Goal: Task Accomplishment & Management: Complete application form

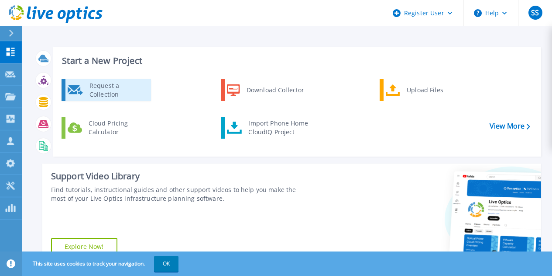
click at [105, 88] on div "Request a Collection" at bounding box center [117, 89] width 64 height 17
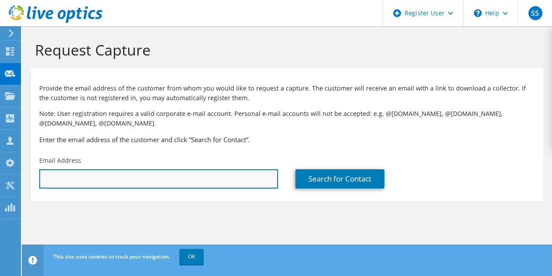
click at [148, 182] on input "text" at bounding box center [158, 178] width 239 height 19
paste input "[PERSON_NAME];"
type input "I"
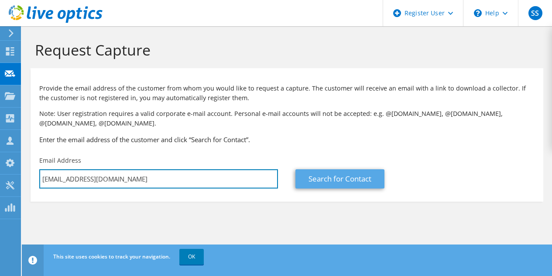
type input "[EMAIL_ADDRESS][DOMAIN_NAME]"
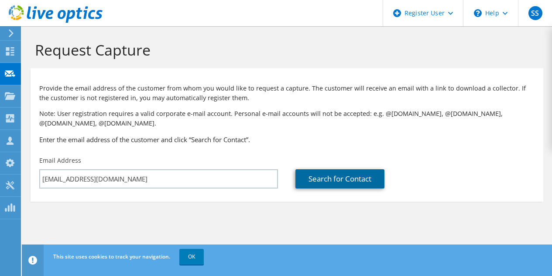
click at [353, 182] on link "Search for Contact" at bounding box center [340, 178] width 89 height 19
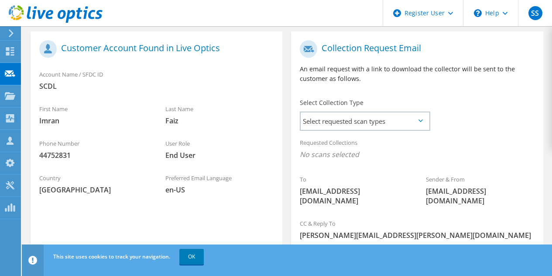
scroll to position [183, 0]
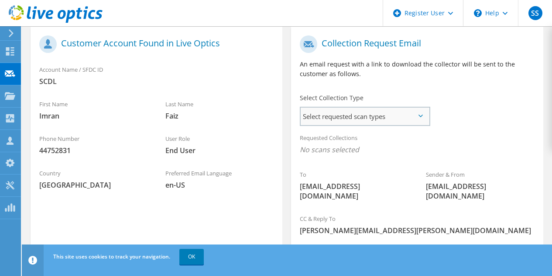
click at [375, 110] on span "Select requested scan types" at bounding box center [365, 115] width 128 height 17
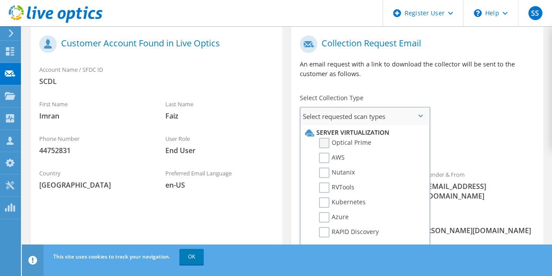
click at [325, 145] on label "Optical Prime" at bounding box center [345, 143] width 52 height 10
click at [0, 0] on input "Optical Prime" at bounding box center [0, 0] width 0 height 0
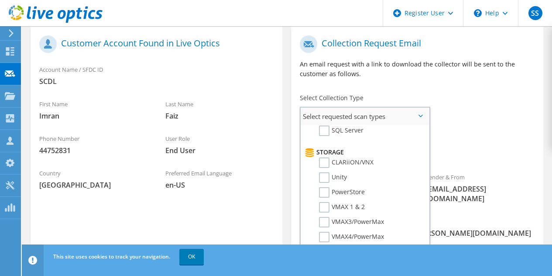
scroll to position [133, 0]
click at [325, 176] on label "Unity" at bounding box center [333, 177] width 28 height 10
click at [0, 0] on input "Unity" at bounding box center [0, 0] width 0 height 0
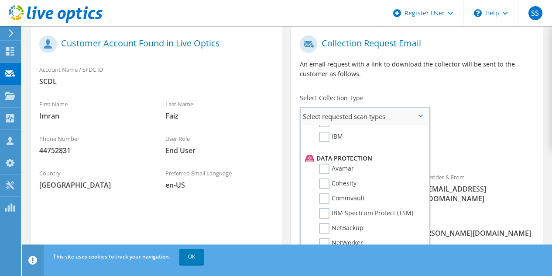
scroll to position [386, 0]
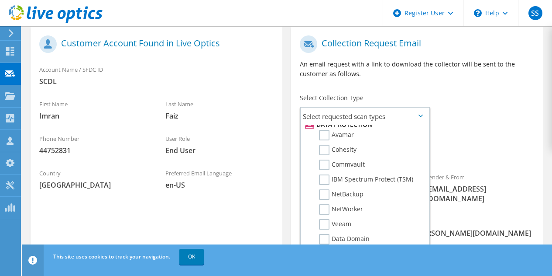
click at [456, 155] on span "Optical Prime Unity" at bounding box center [417, 152] width 235 height 14
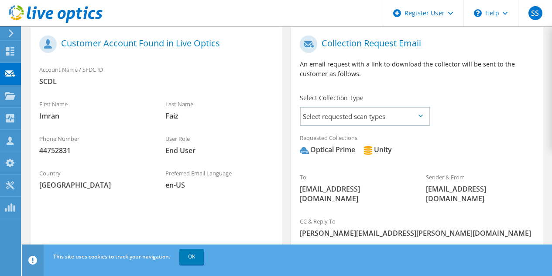
scroll to position [234, 0]
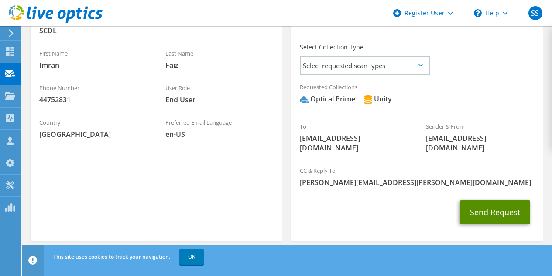
click at [492, 201] on button "Send Request" at bounding box center [495, 212] width 70 height 24
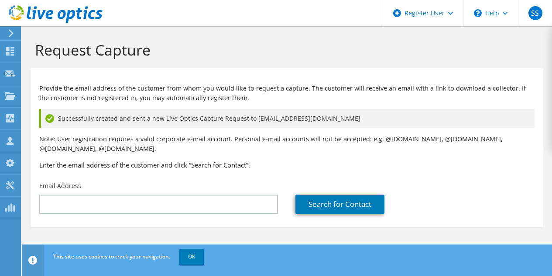
click at [483, 161] on h3 "Enter the email address of the customer and click “Search for Contact”." at bounding box center [287, 165] width 496 height 10
